Goal: Transaction & Acquisition: Purchase product/service

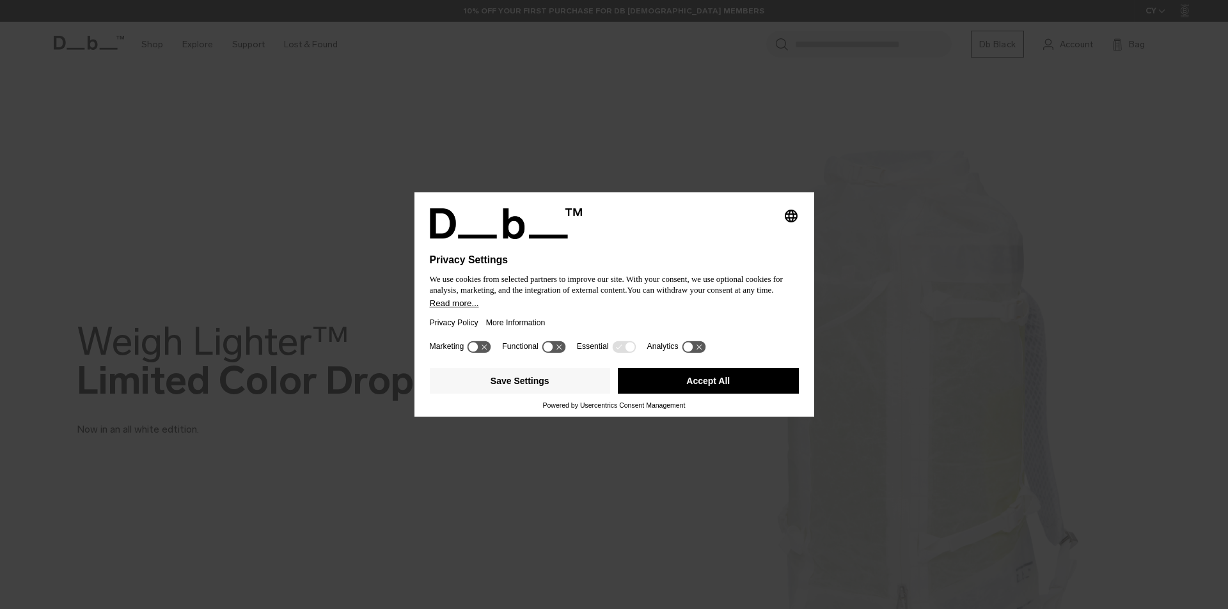
click at [476, 348] on icon at bounding box center [474, 347] width 10 height 10
click at [476, 348] on icon at bounding box center [479, 347] width 24 height 12
click at [475, 384] on button "Save Settings" at bounding box center [520, 381] width 181 height 26
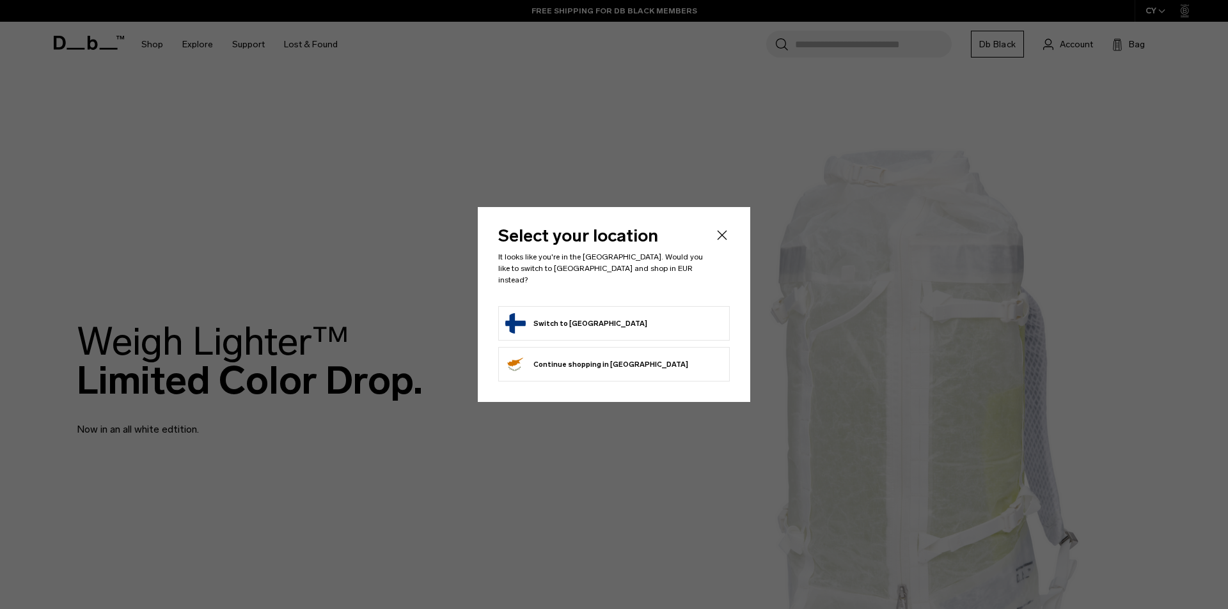
click at [551, 313] on button "Switch to Finland" at bounding box center [576, 323] width 142 height 20
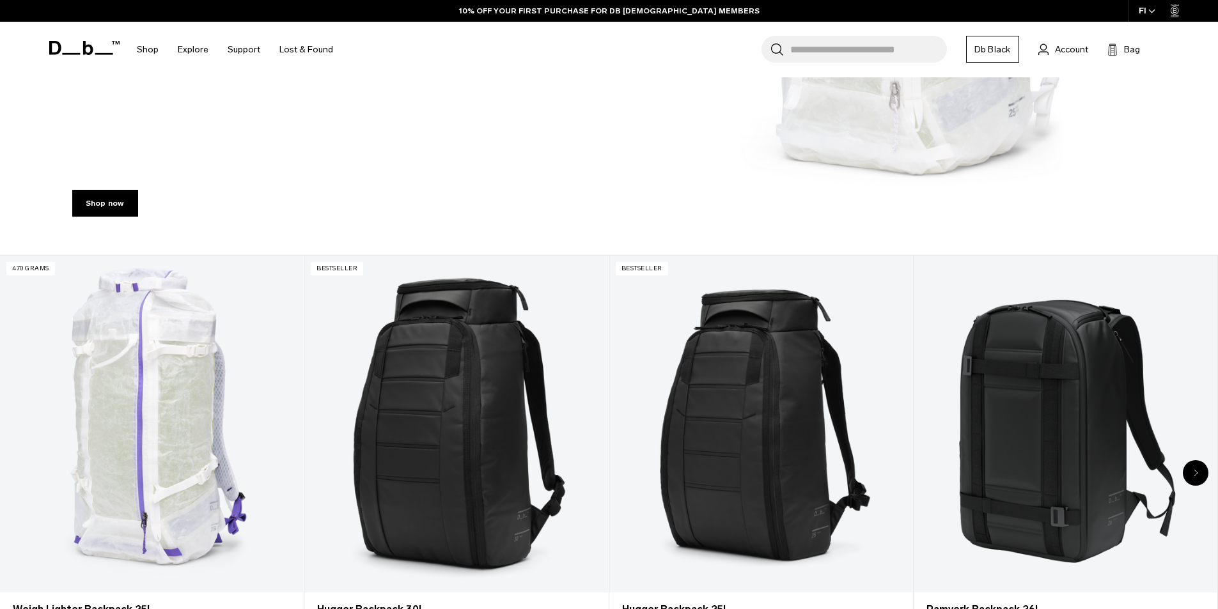
scroll to position [620, 0]
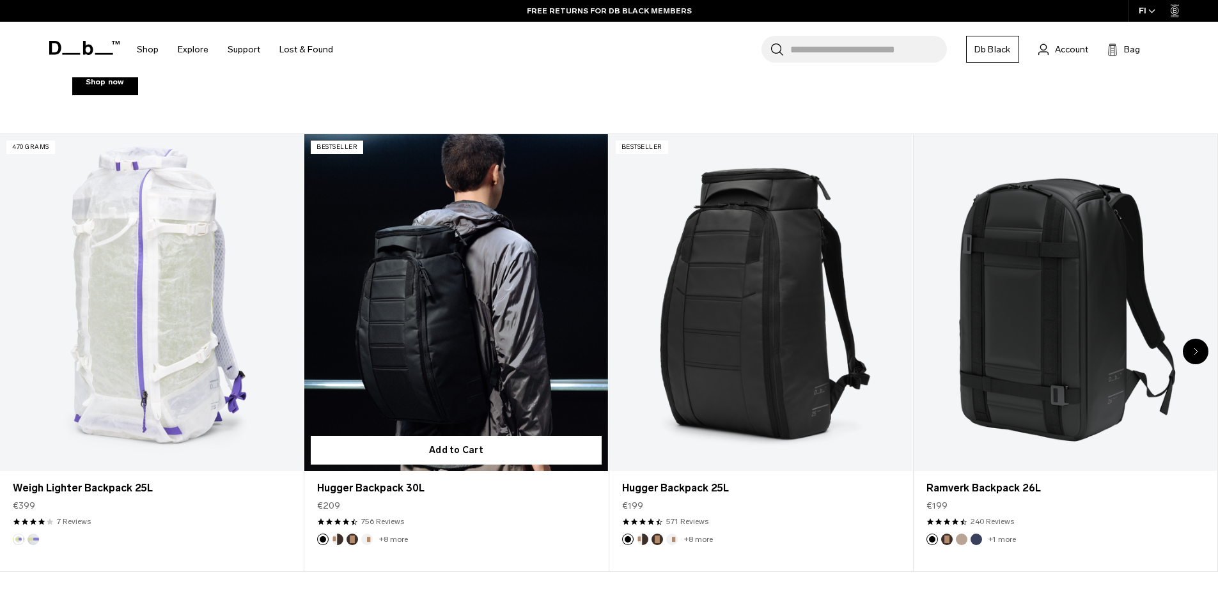
click at [497, 345] on link "Hugger Backpack 30L" at bounding box center [455, 302] width 303 height 337
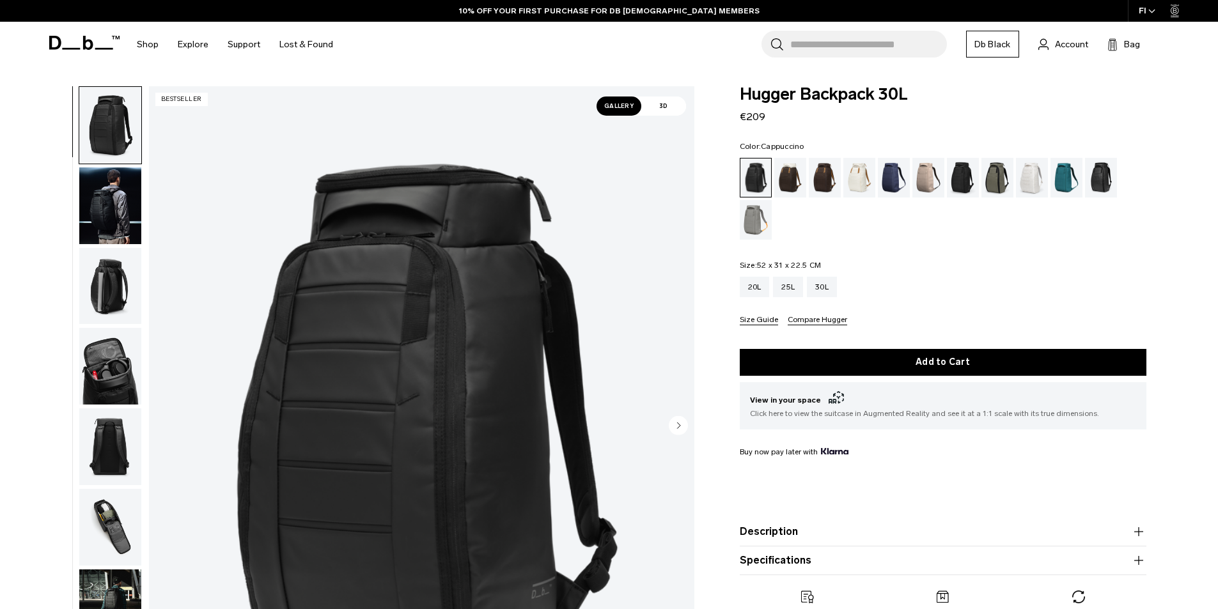
click at [783, 184] on div "Cappuccino" at bounding box center [790, 178] width 33 height 40
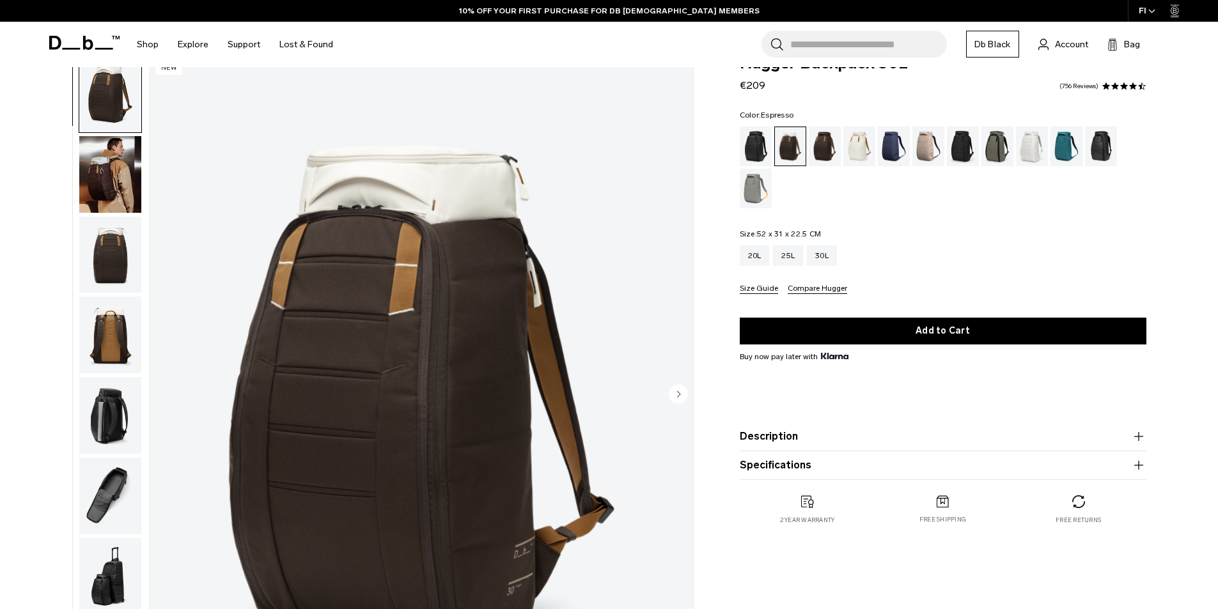
click at [823, 155] on div "Espresso" at bounding box center [825, 147] width 33 height 40
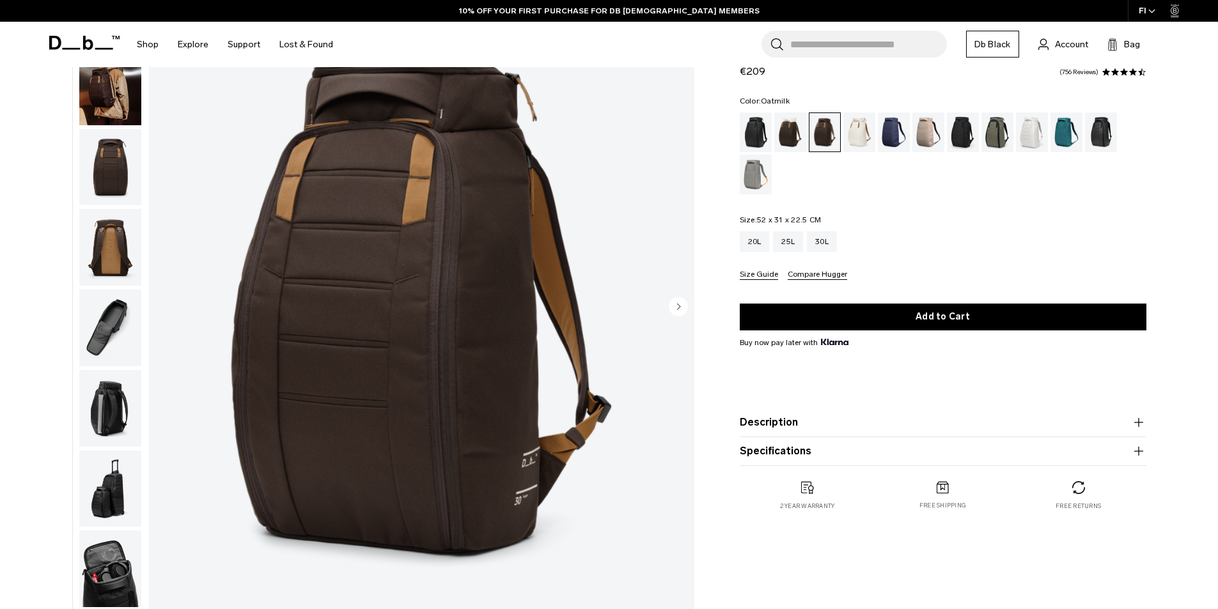
click at [854, 129] on div "Oatmilk" at bounding box center [859, 133] width 33 height 40
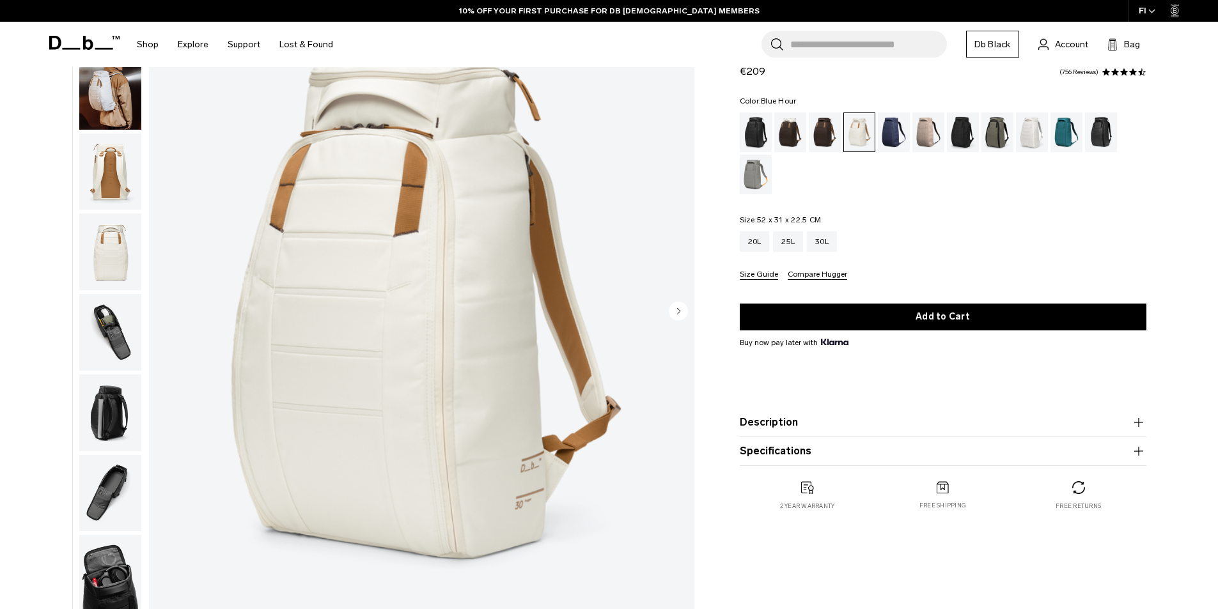
click at [888, 136] on div "Blue Hour" at bounding box center [894, 133] width 33 height 40
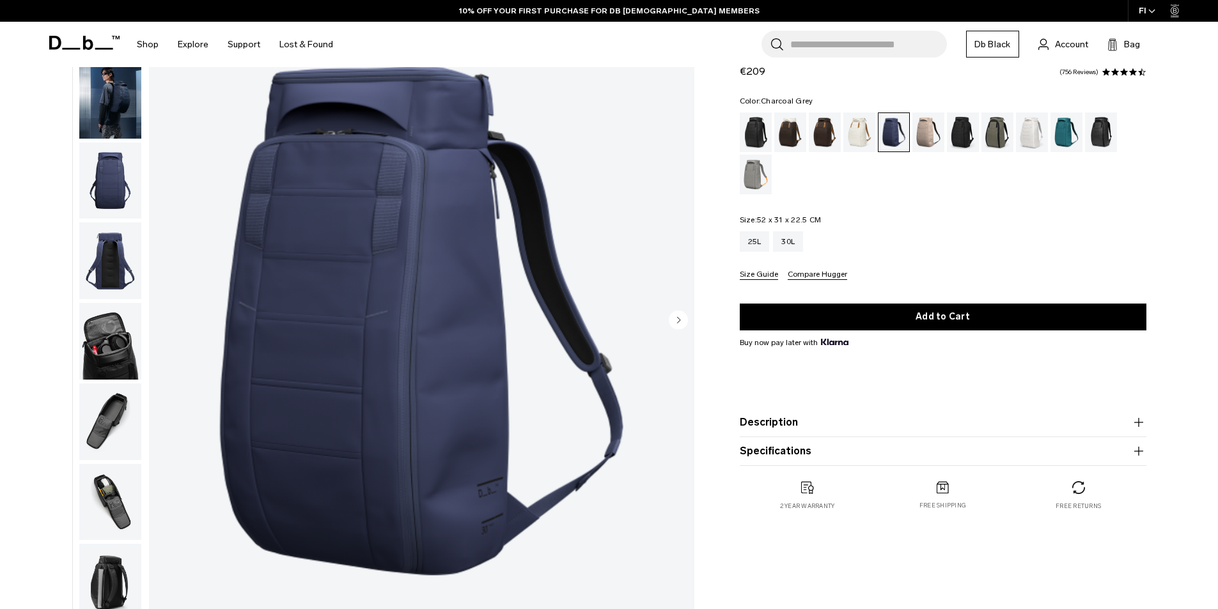
click at [960, 130] on div "Charcoal Grey" at bounding box center [963, 133] width 33 height 40
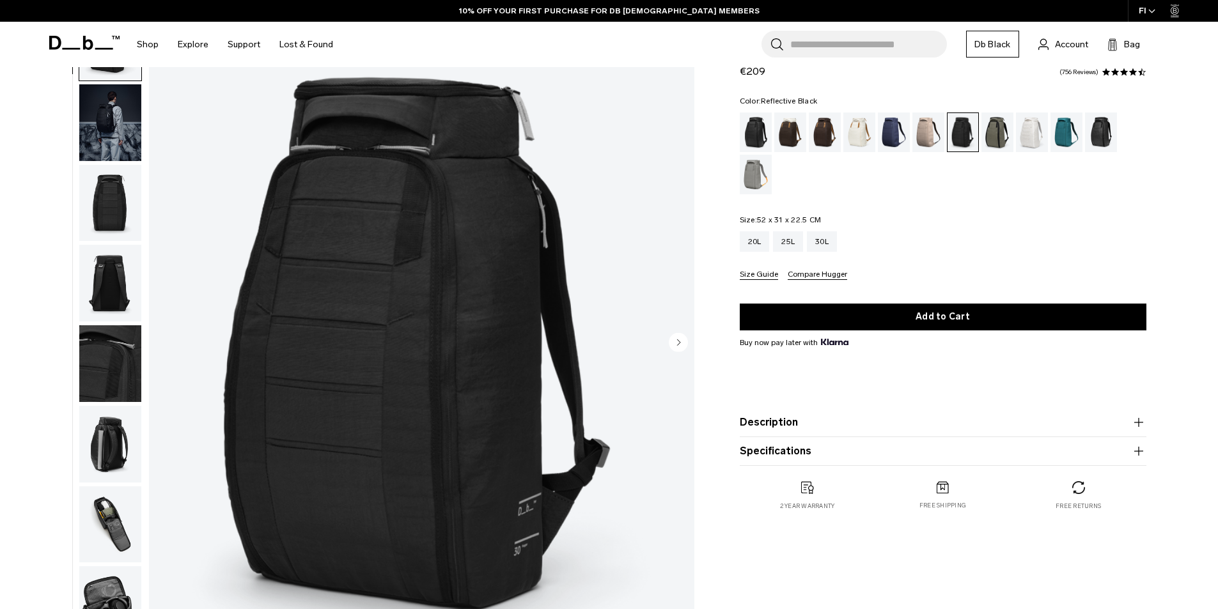
click at [1093, 132] on div "Reflective Black" at bounding box center [1101, 133] width 33 height 40
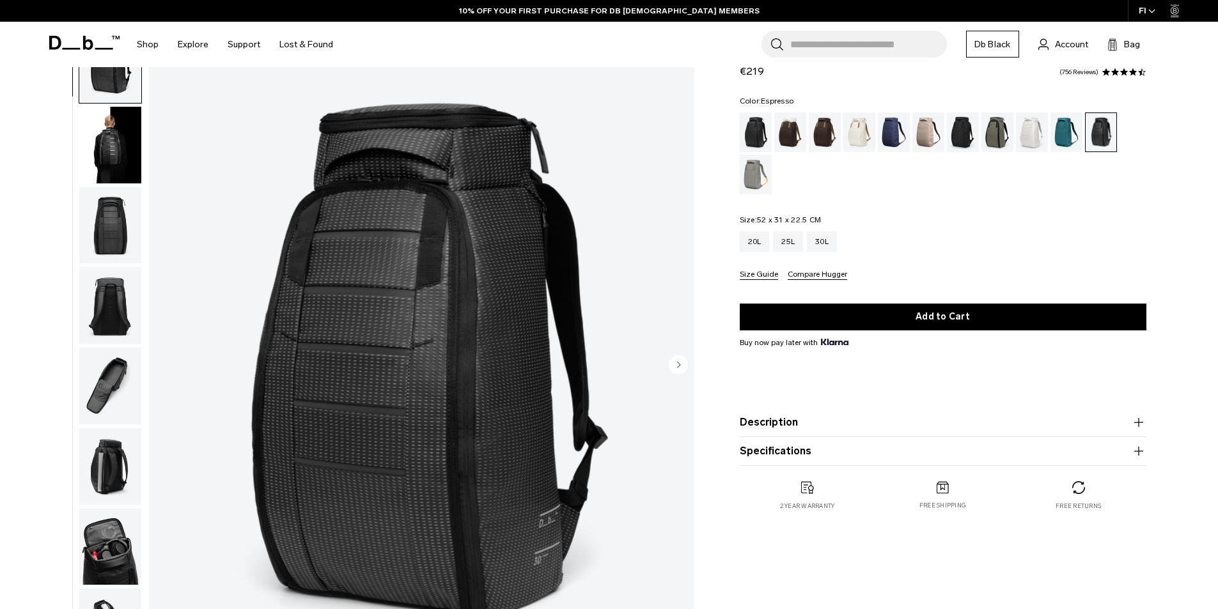
click at [819, 134] on div "Espresso" at bounding box center [825, 133] width 33 height 40
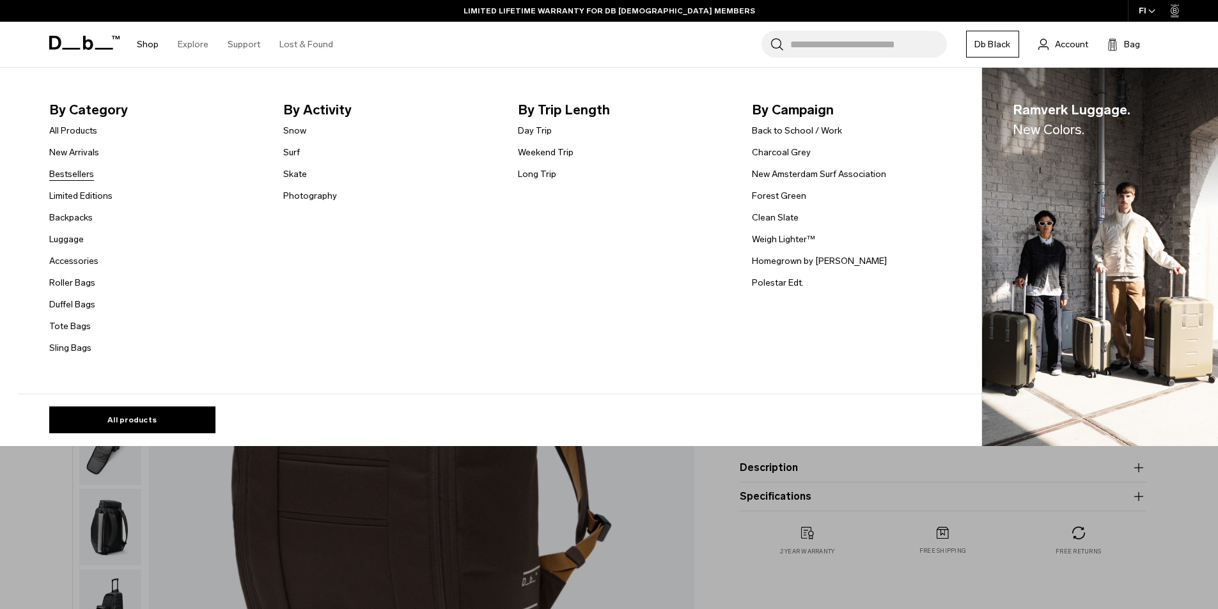
click at [74, 175] on link "Bestsellers" at bounding box center [71, 174] width 45 height 13
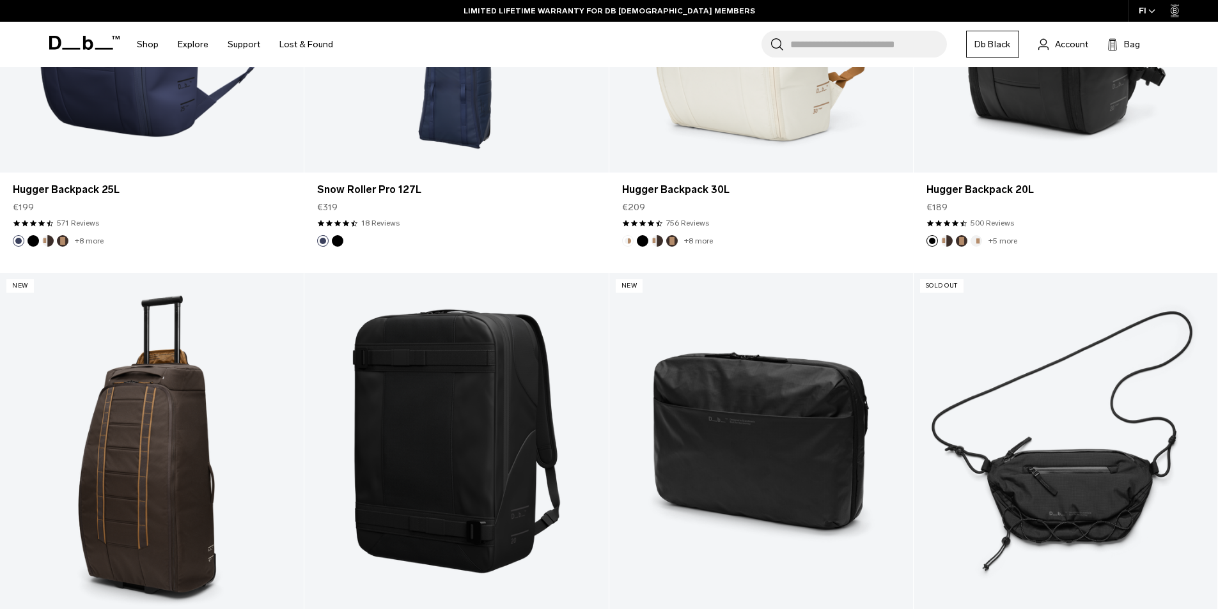
scroll to position [1611, 0]
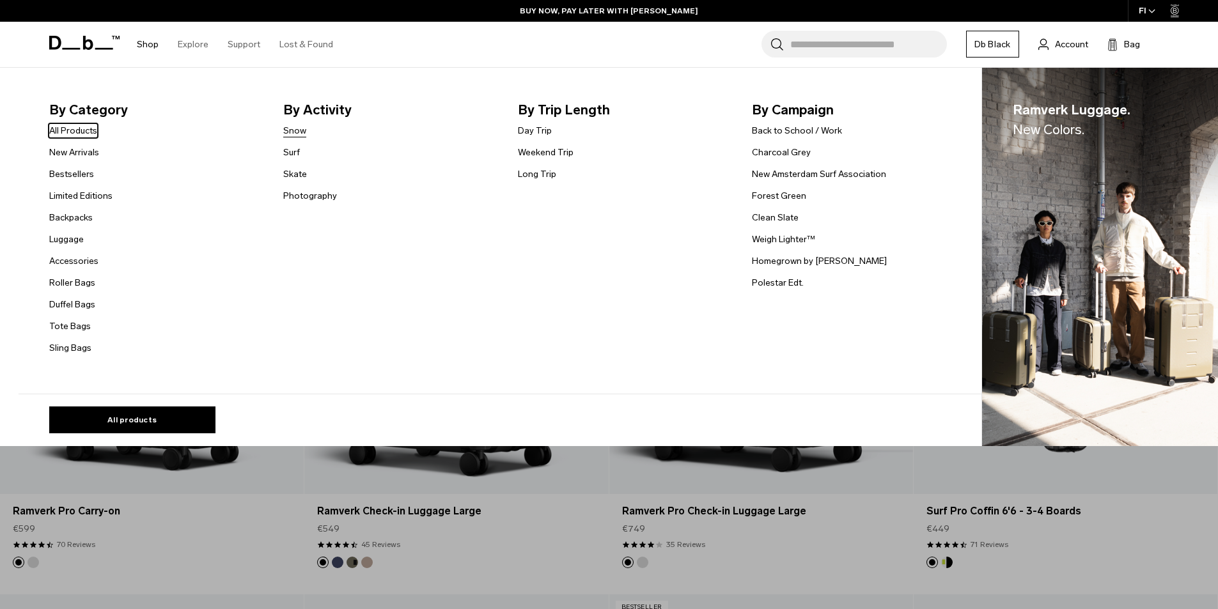
click at [300, 131] on link "Snow" at bounding box center [294, 130] width 23 height 13
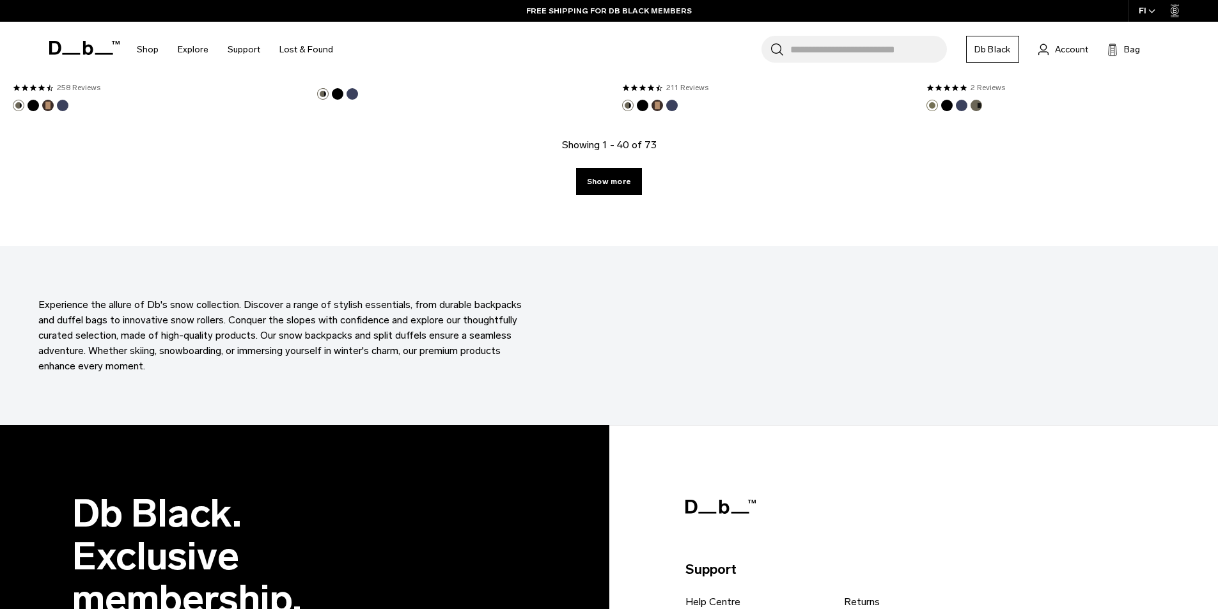
scroll to position [4626, 0]
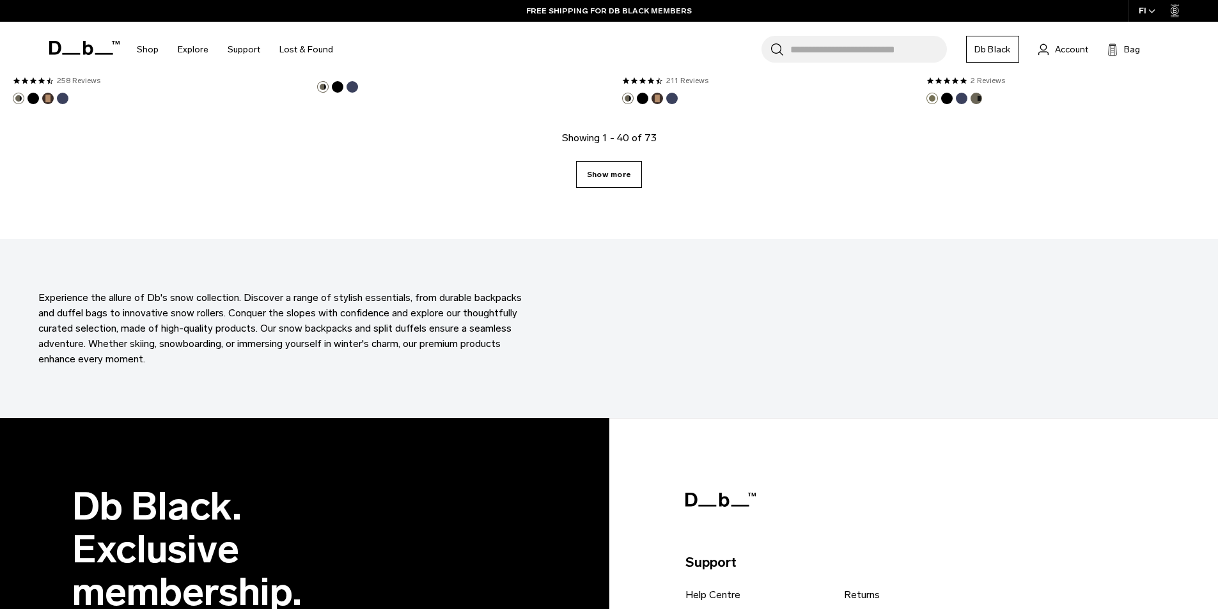
click at [601, 184] on link "Show more" at bounding box center [609, 174] width 66 height 27
